Goal: Information Seeking & Learning: Learn about a topic

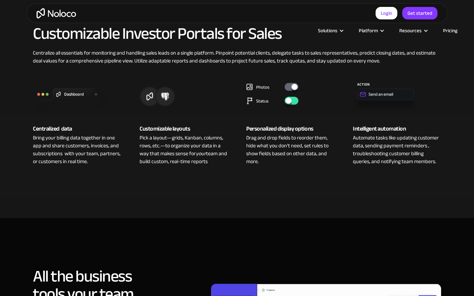
scroll to position [476, 0]
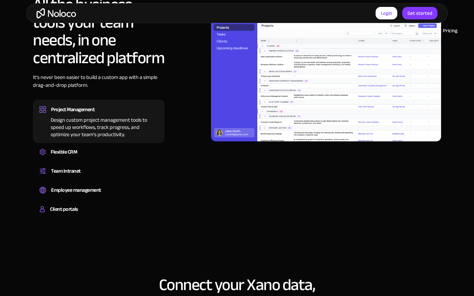
scroll to position [732, 0]
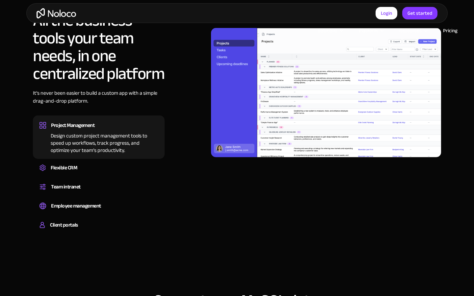
scroll to position [732, 0]
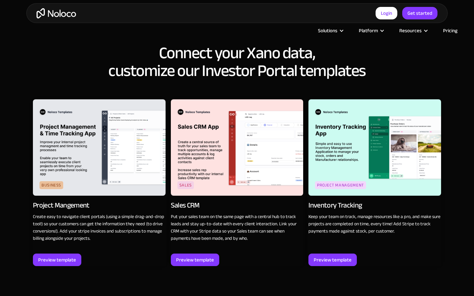
scroll to position [988, 0]
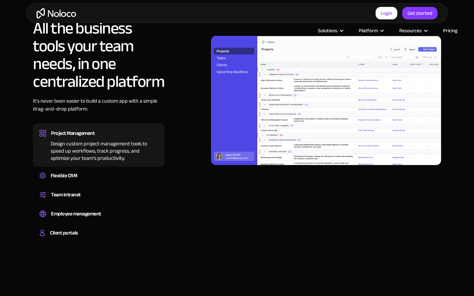
scroll to position [732, 0]
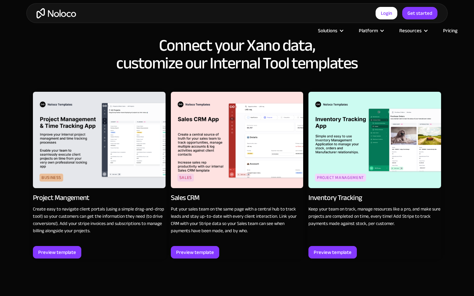
scroll to position [988, 0]
